Goal: Task Accomplishment & Management: Complete application form

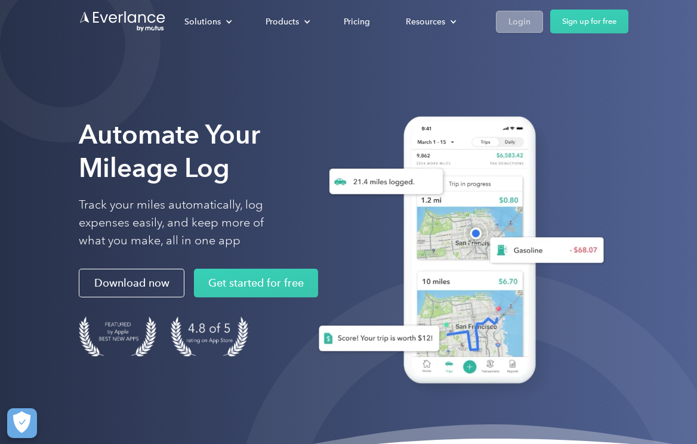
click at [514, 17] on div "Login" at bounding box center [519, 21] width 22 height 15
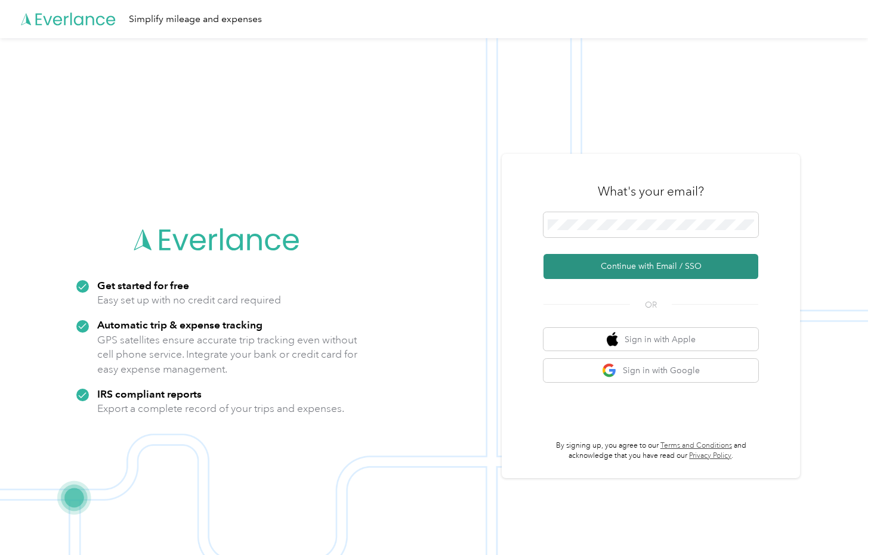
click at [653, 263] on button "Continue with Email / SSO" at bounding box center [651, 266] width 215 height 25
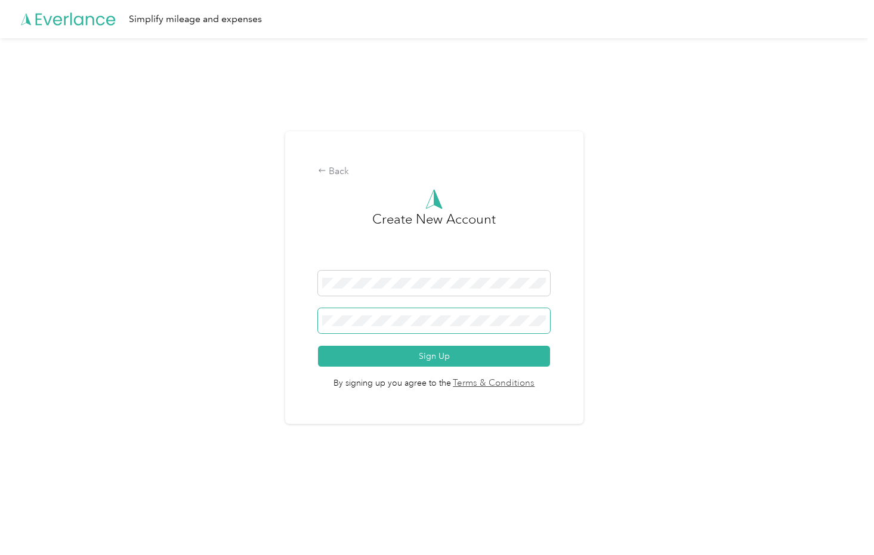
click at [393, 314] on span at bounding box center [433, 320] width 231 height 25
click at [402, 329] on span at bounding box center [433, 320] width 231 height 25
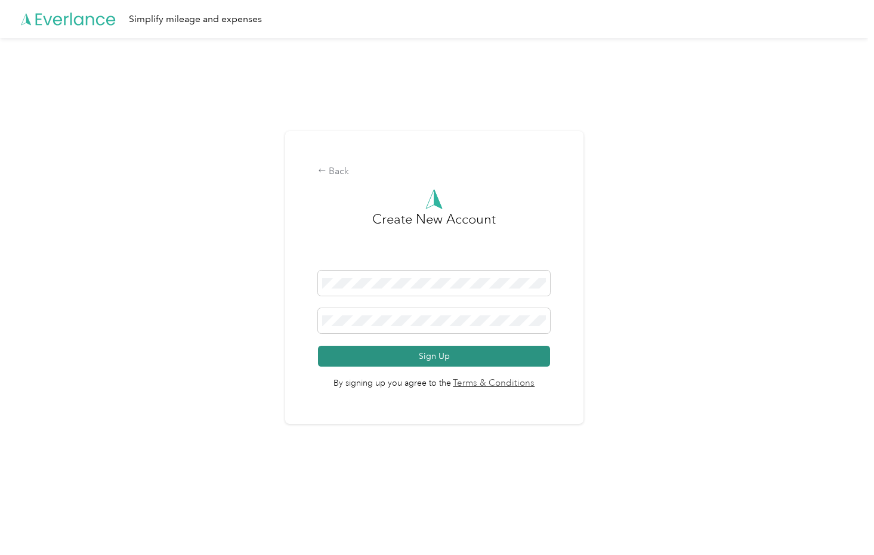
click at [449, 354] on button "Sign Up" at bounding box center [433, 356] width 231 height 21
